Goal: Find specific page/section: Find specific page/section

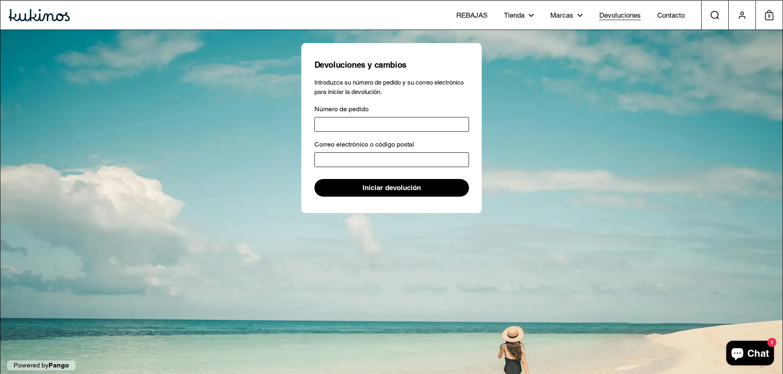
click at [626, 15] on span "Devoluciones" at bounding box center [620, 15] width 42 height 9
click at [659, 14] on span "Contacto" at bounding box center [671, 15] width 28 height 9
